Goal: Task Accomplishment & Management: Complete application form

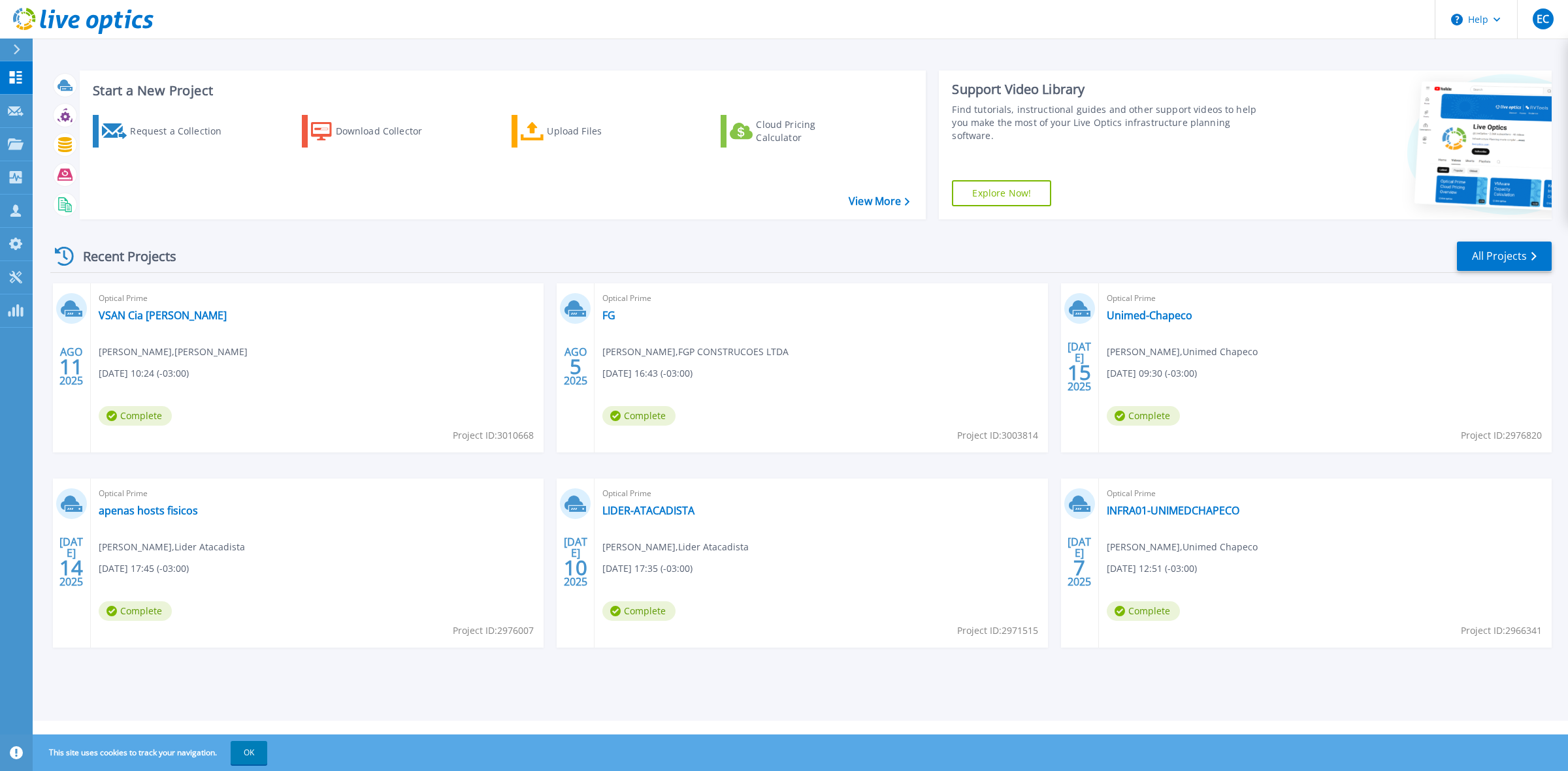
click at [13, 40] on div at bounding box center [22, 49] width 21 height 22
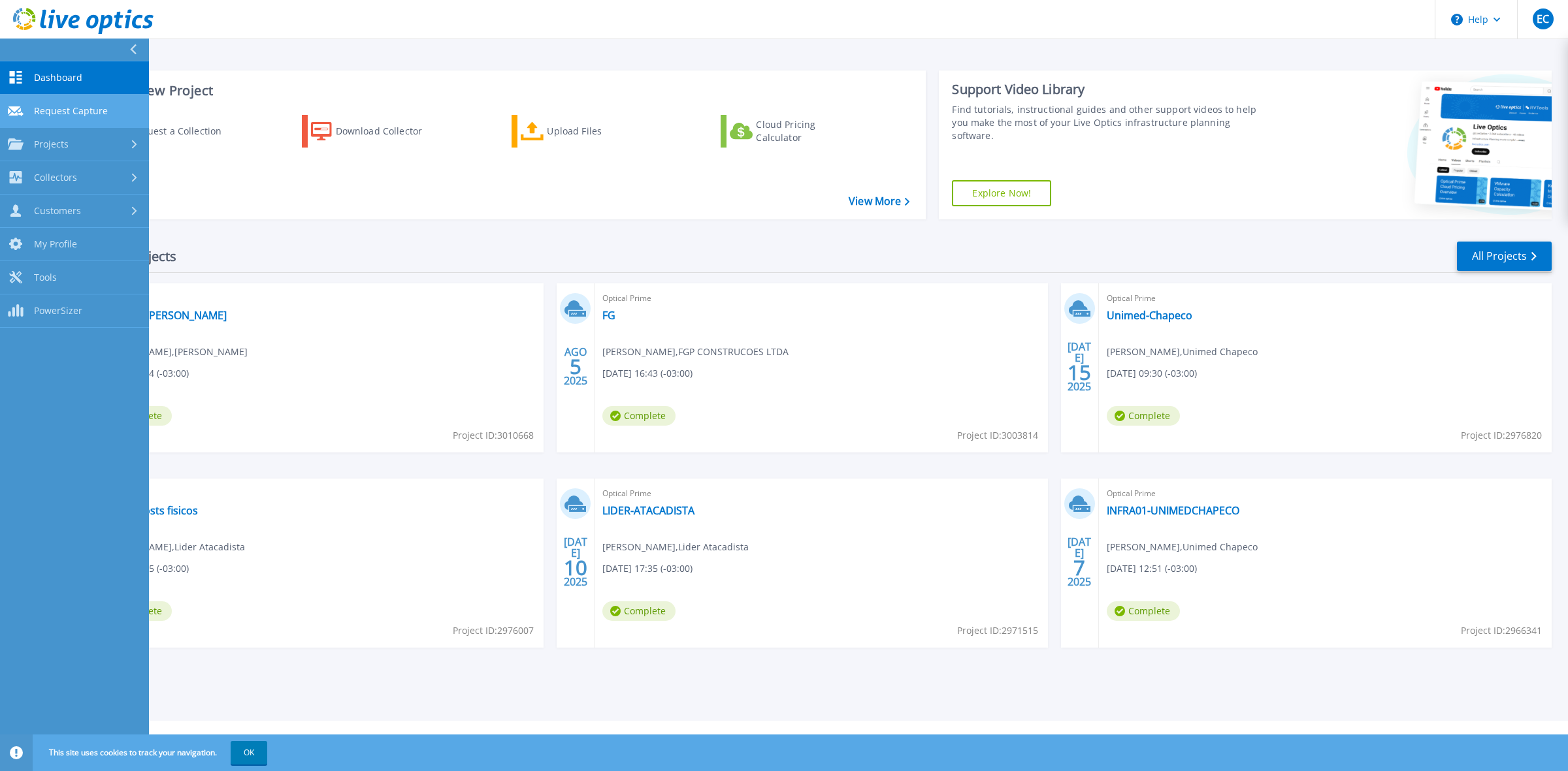
click at [80, 120] on link "Request Capture Request Capture" at bounding box center [74, 112] width 149 height 34
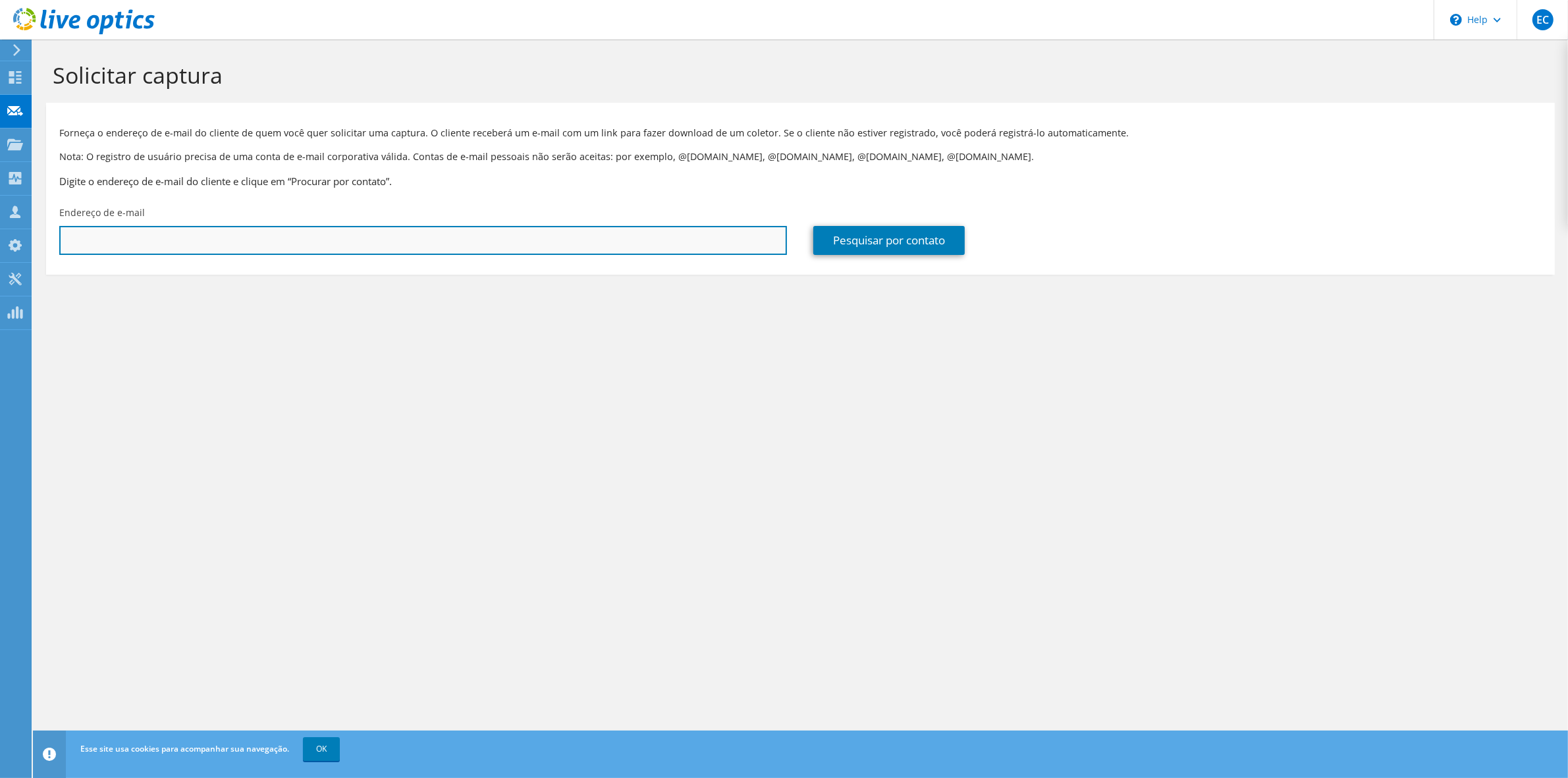
click at [227, 236] on input "text" at bounding box center [423, 240] width 728 height 29
paste input "[EMAIL_ADDRESS][DOMAIN_NAME]"
type input "[EMAIL_ADDRESS][DOMAIN_NAME]"
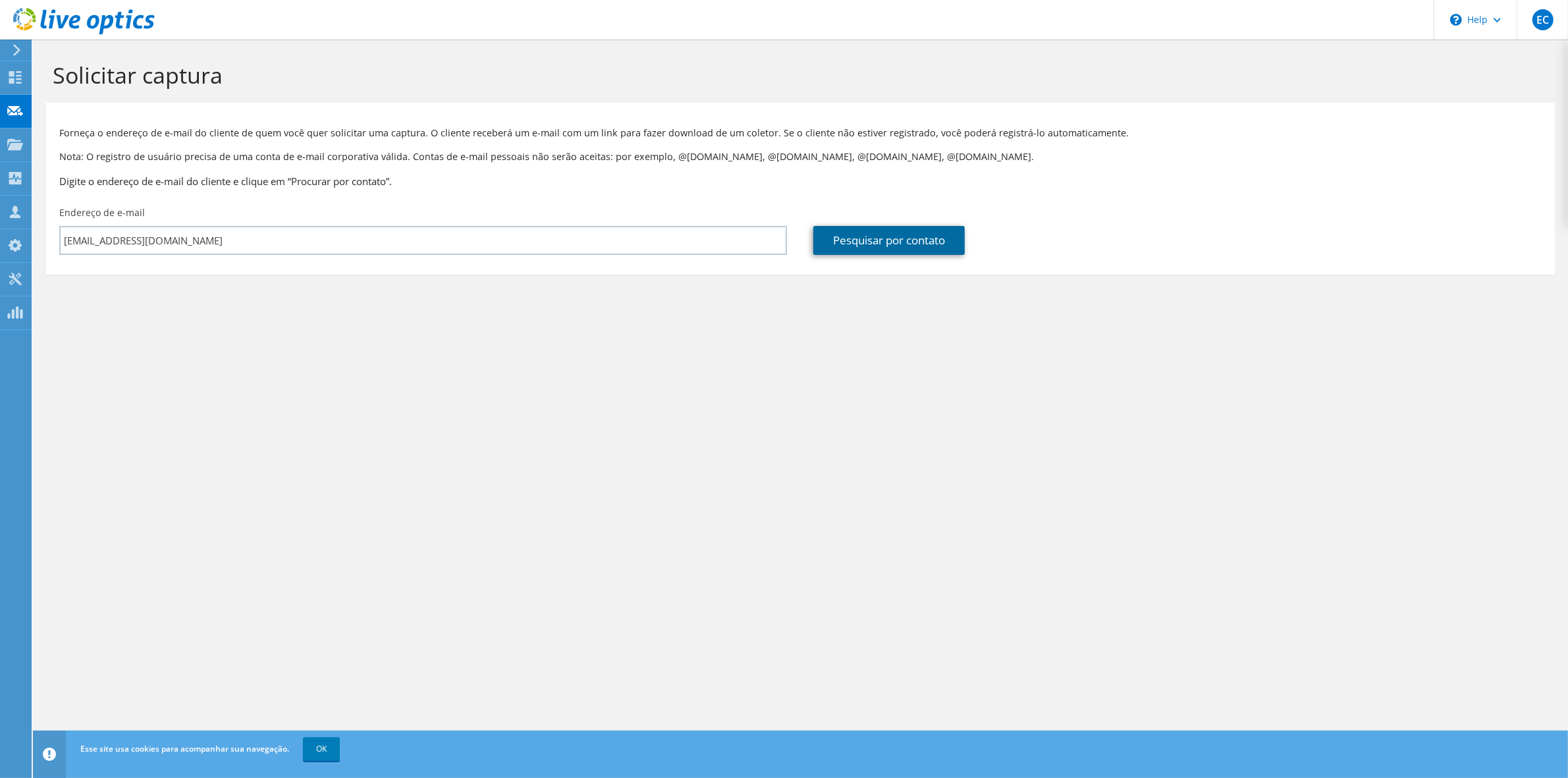
click at [864, 244] on link "Pesquisar por contato" at bounding box center [889, 240] width 151 height 29
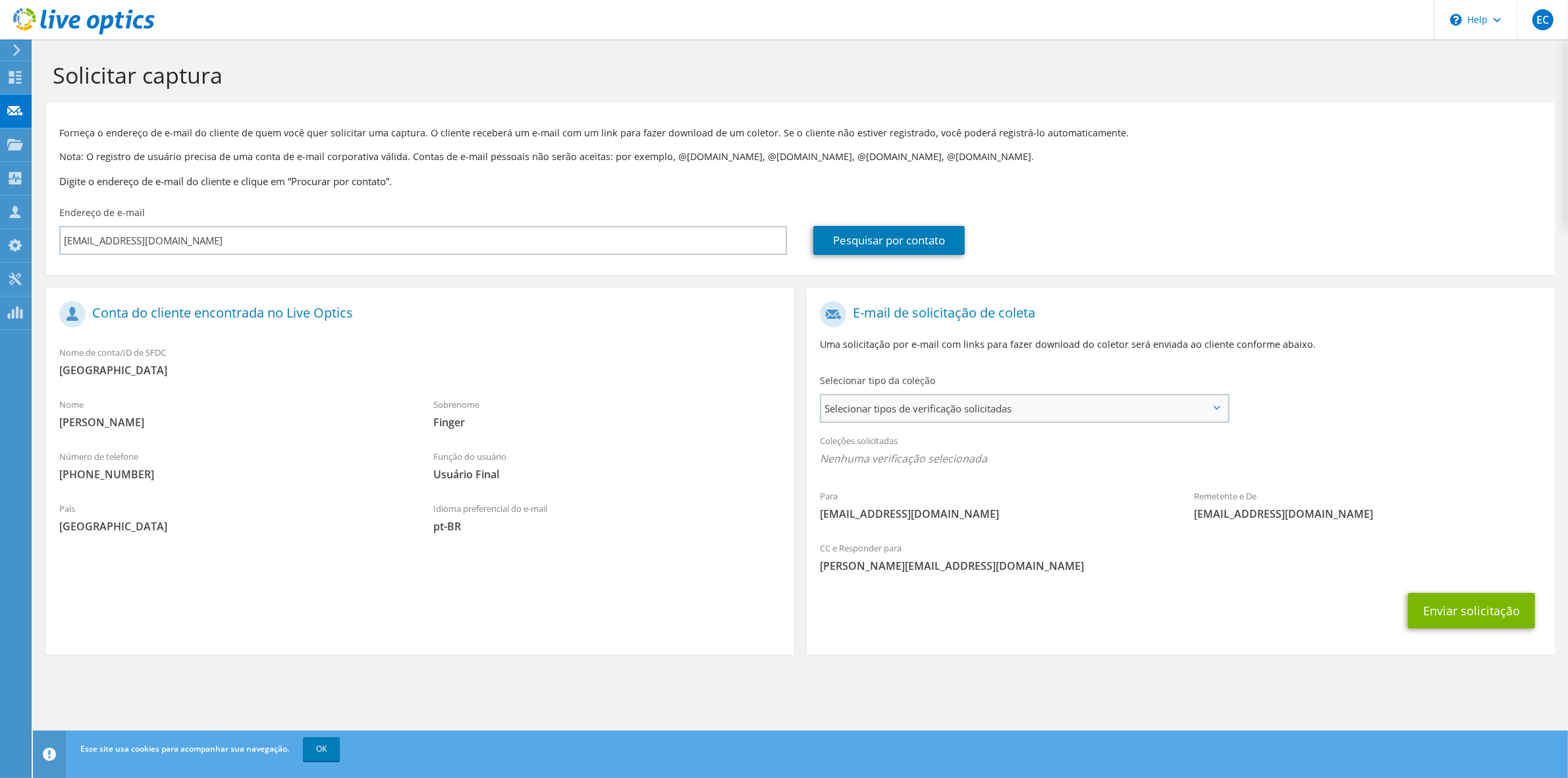
click at [1078, 414] on span "Selecionar tipos de verificação solicitadas" at bounding box center [1025, 408] width 406 height 26
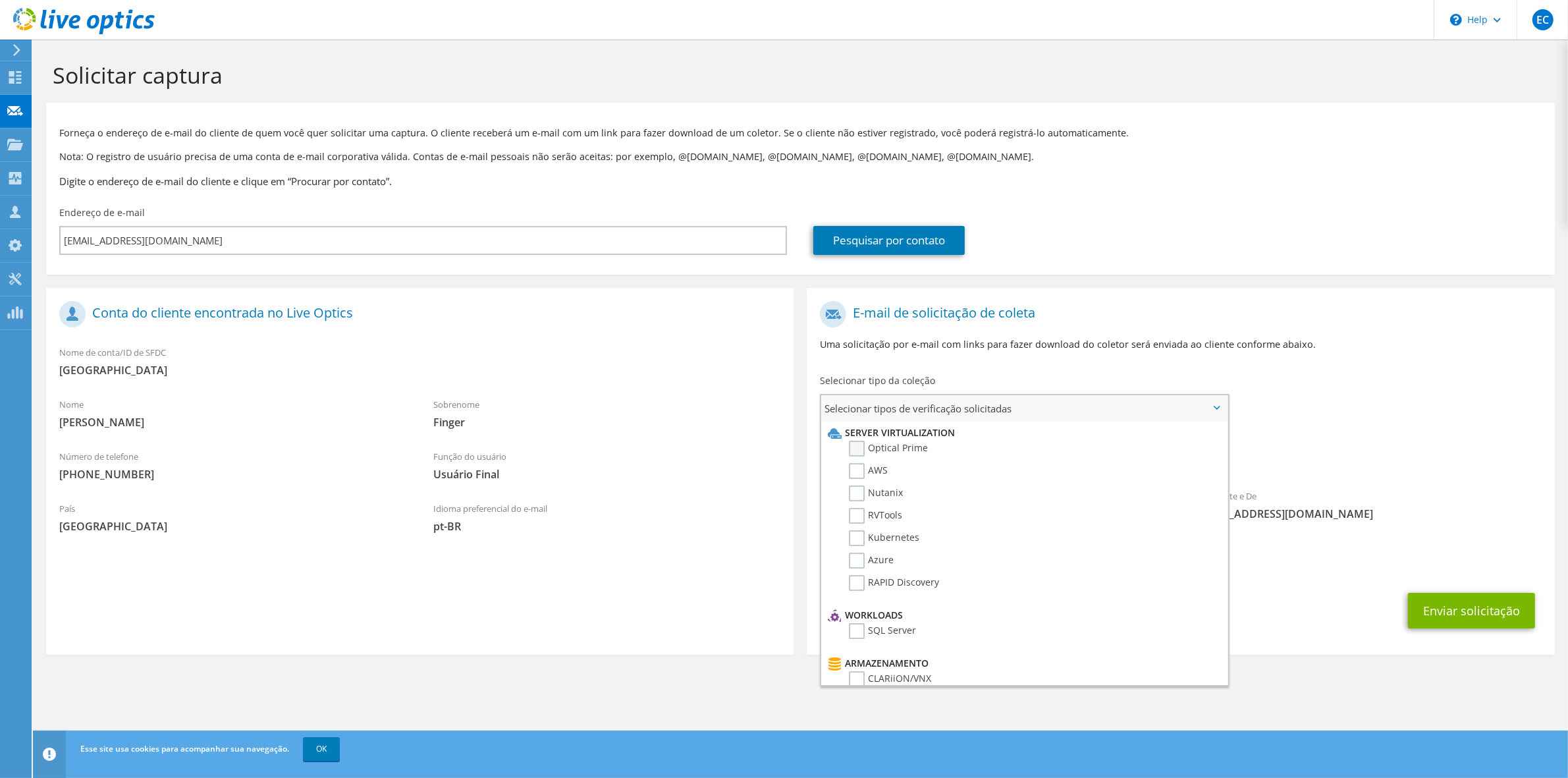
click at [860, 447] on label "Optical Prime" at bounding box center [888, 448] width 79 height 16
click at [0, 0] on input "Optical Prime" at bounding box center [0, 0] width 0 height 0
click at [1394, 445] on div "Coleções solicitadas Nenhuma verificação selecionada Optical Prime" at bounding box center [1181, 453] width 748 height 53
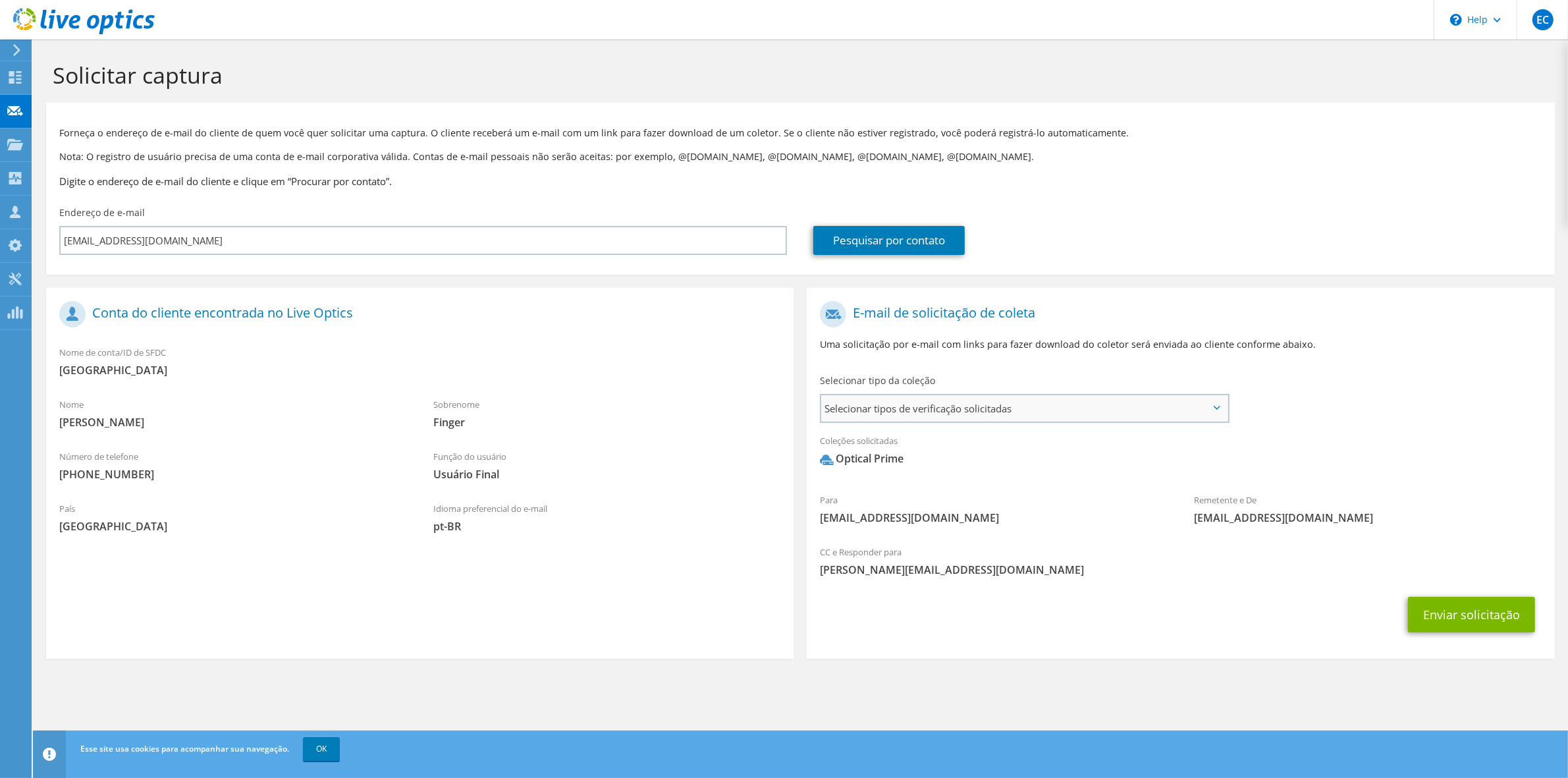
click at [1174, 403] on span "Selecionar tipos de verificação solicitadas" at bounding box center [1025, 408] width 406 height 26
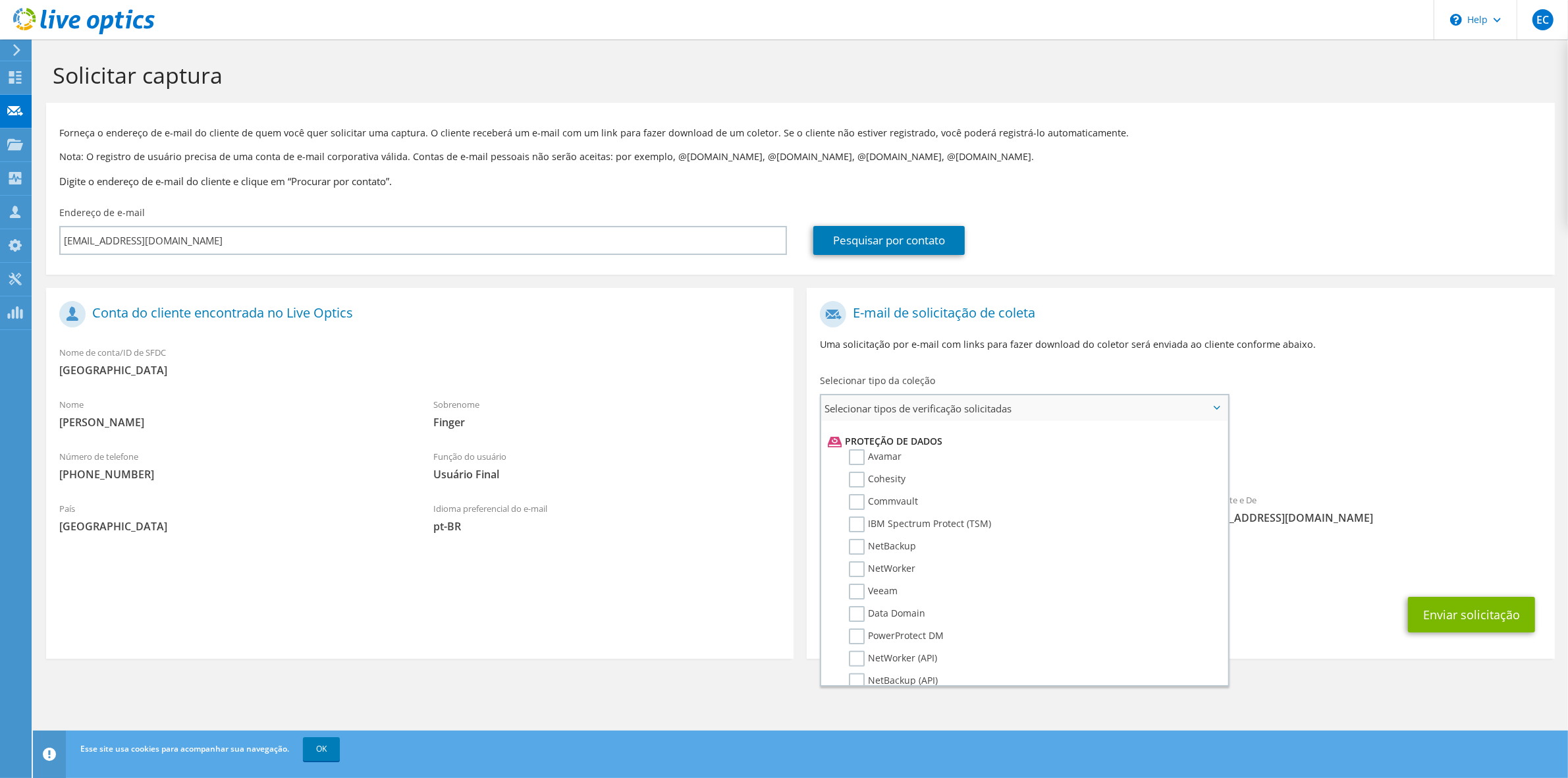
scroll to position [593, 0]
click at [1466, 605] on button "Enviar solicitação" at bounding box center [1471, 614] width 127 height 35
